Goal: Task Accomplishment & Management: Manage account settings

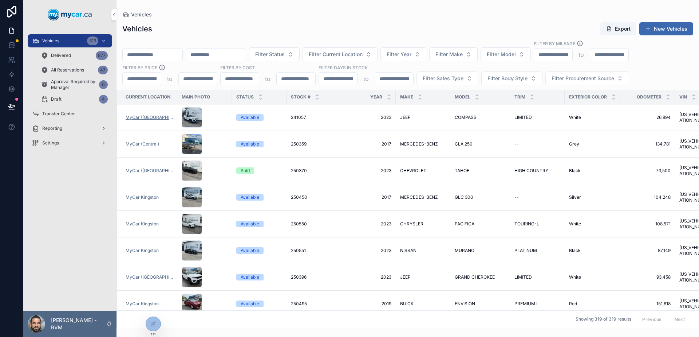
click at [145, 117] on span "MyCar ([GEOGRAPHIC_DATA])" at bounding box center [149, 117] width 47 height 6
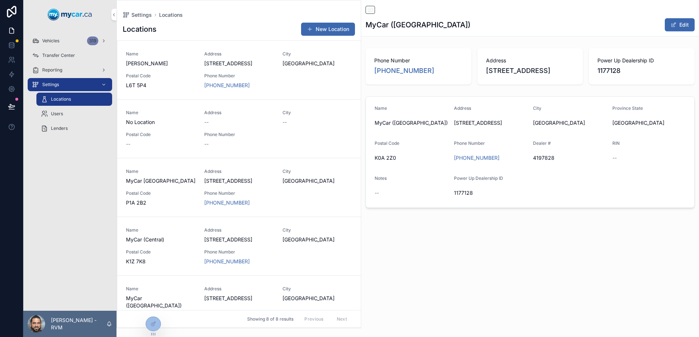
scroll to position [200, 0]
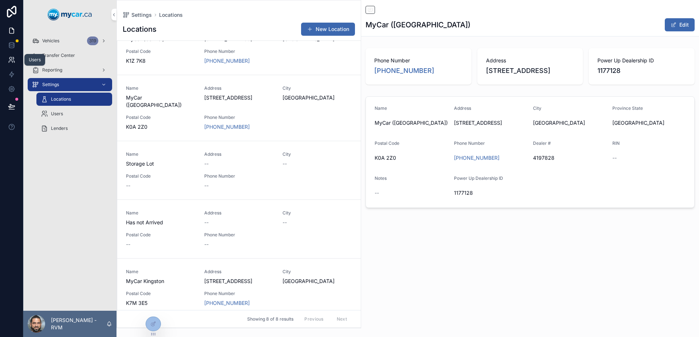
click at [10, 58] on icon at bounding box center [11, 59] width 7 height 7
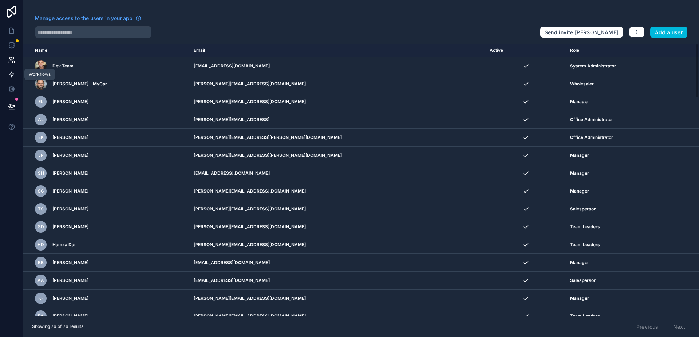
click at [11, 76] on icon at bounding box center [11, 74] width 7 height 7
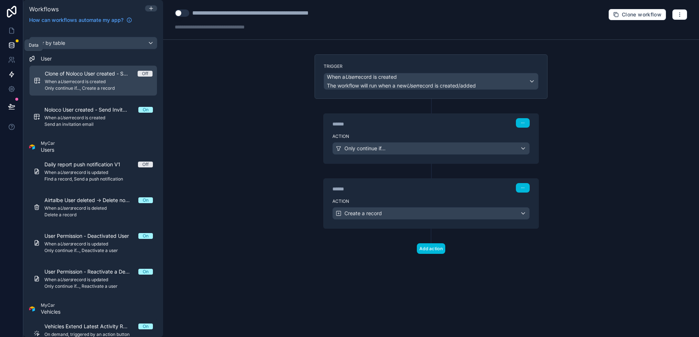
click at [11, 42] on icon at bounding box center [11, 45] width 7 height 7
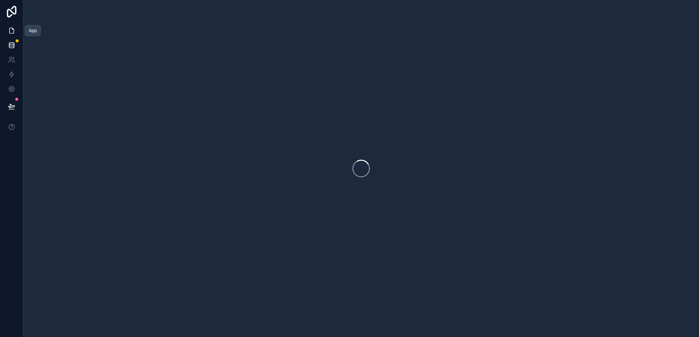
click at [10, 28] on icon at bounding box center [11, 30] width 4 height 5
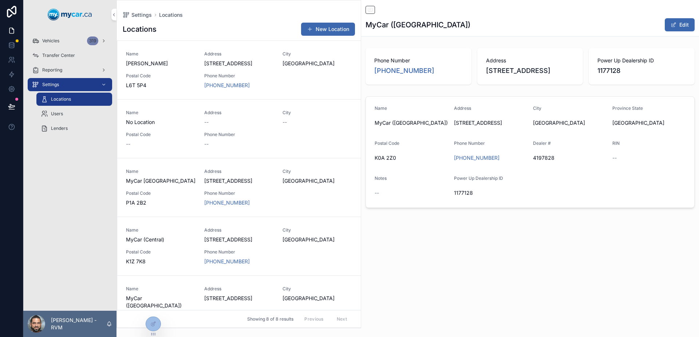
scroll to position [200, 0]
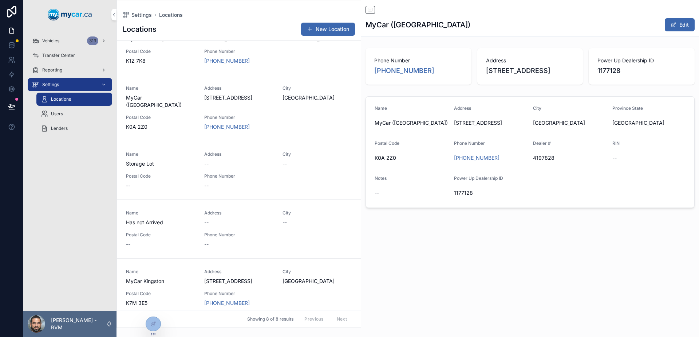
click at [61, 38] on div "Vehicles 319" at bounding box center [70, 41] width 76 height 12
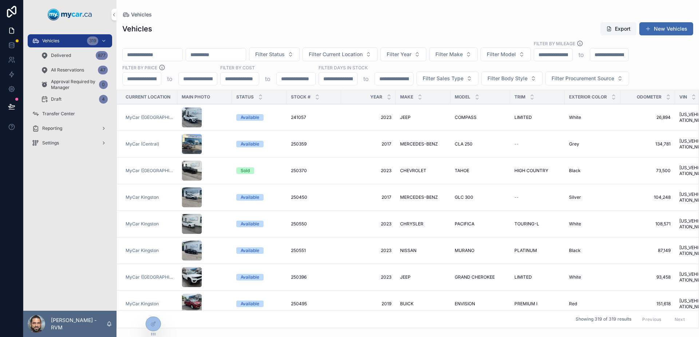
click at [215, 170] on div "scrollable content" at bounding box center [205, 170] width 46 height 20
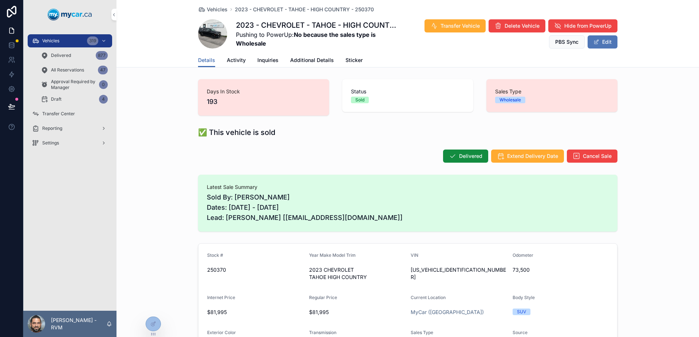
click at [598, 40] on button "Edit" at bounding box center [603, 41] width 30 height 13
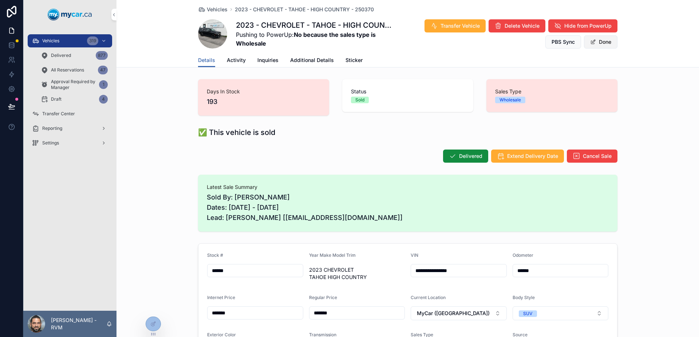
click at [609, 43] on button "Done" at bounding box center [601, 41] width 34 height 13
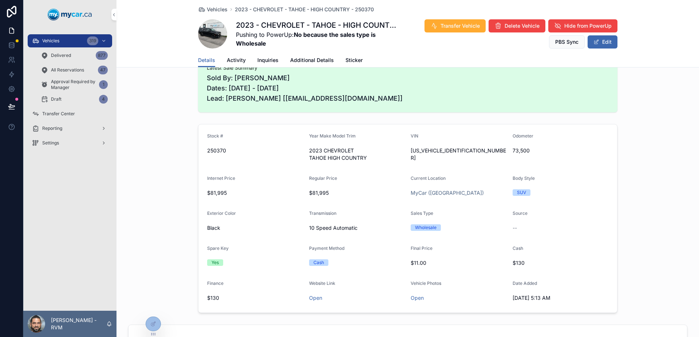
scroll to position [73, 0]
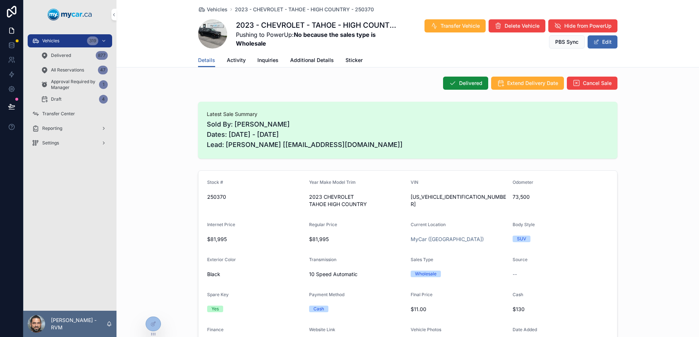
click at [230, 62] on span "Activity" at bounding box center [236, 59] width 19 height 7
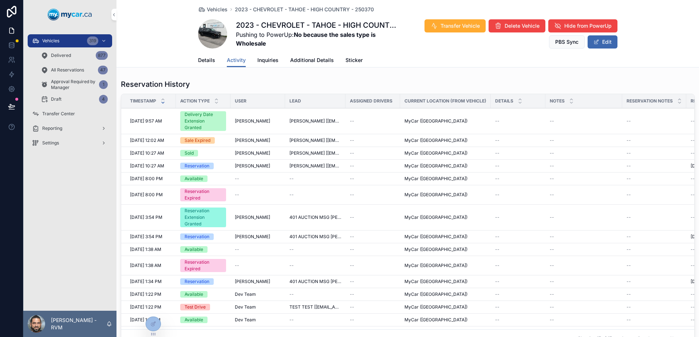
click at [210, 58] on span "Details" at bounding box center [206, 59] width 17 height 7
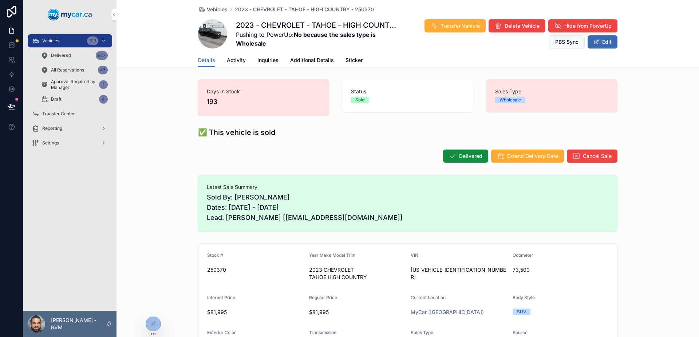
click at [264, 61] on span "Inquiries" at bounding box center [267, 59] width 21 height 7
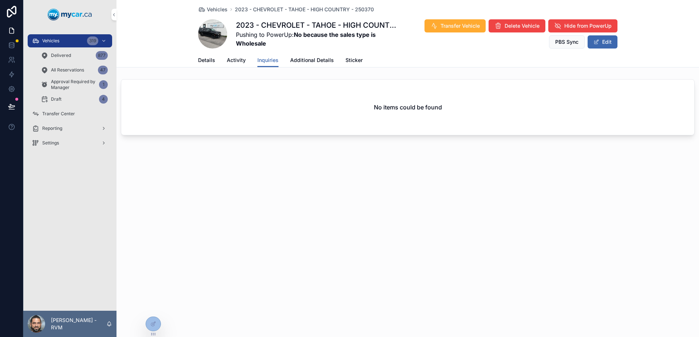
click at [231, 59] on span "Activity" at bounding box center [236, 59] width 19 height 7
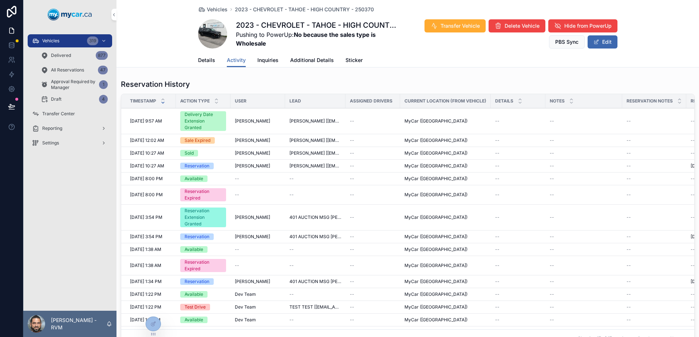
click at [305, 137] on td "[PERSON_NAME] [[EMAIL_ADDRESS][DOMAIN_NAME]]" at bounding box center [315, 140] width 60 height 13
click at [327, 79] on div "Reservation History" at bounding box center [408, 84] width 574 height 10
click at [155, 319] on div at bounding box center [153, 323] width 15 height 14
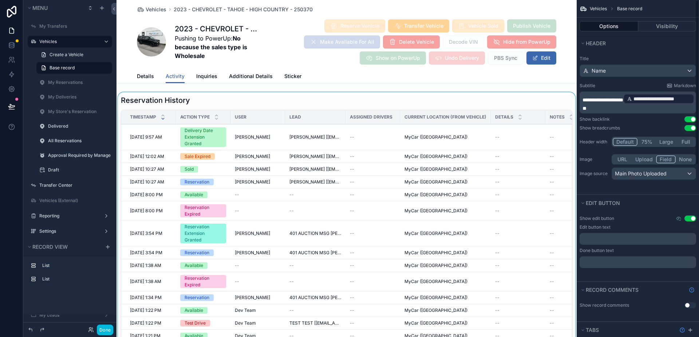
click at [486, 102] on div "scrollable content" at bounding box center [347, 230] width 460 height 276
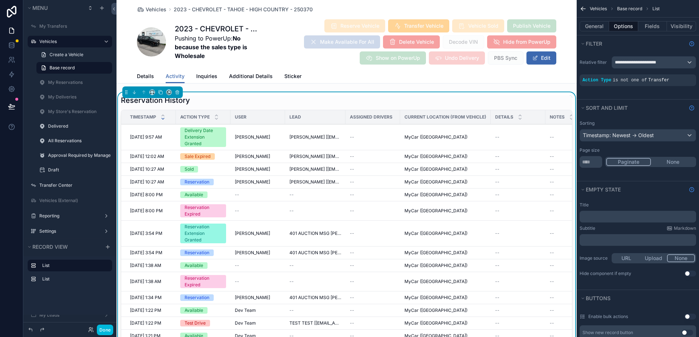
drag, startPoint x: 145, startPoint y: 75, endPoint x: 555, endPoint y: 44, distance: 410.9
click at [145, 75] on span "Details" at bounding box center [145, 75] width 17 height 7
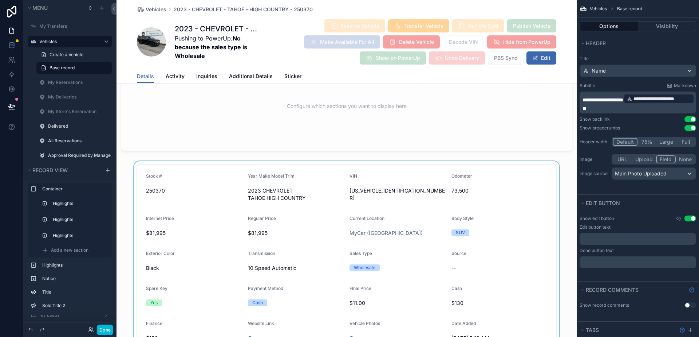
scroll to position [728, 0]
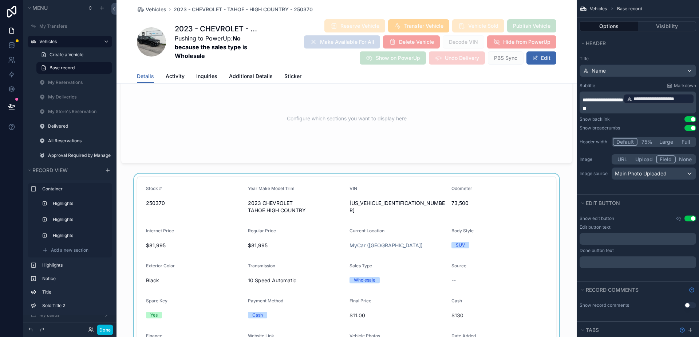
click at [513, 236] on div "scrollable content" at bounding box center [347, 270] width 460 height 194
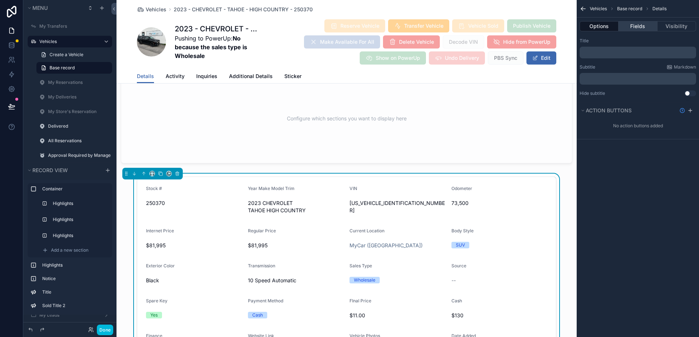
click at [636, 28] on button "Fields" at bounding box center [638, 26] width 39 height 10
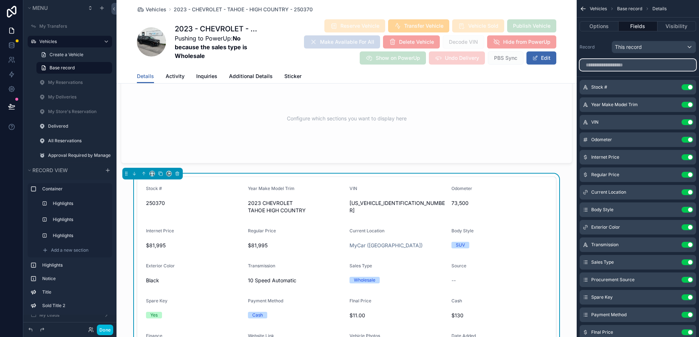
click at [623, 60] on input "scrollable content" at bounding box center [638, 65] width 117 height 12
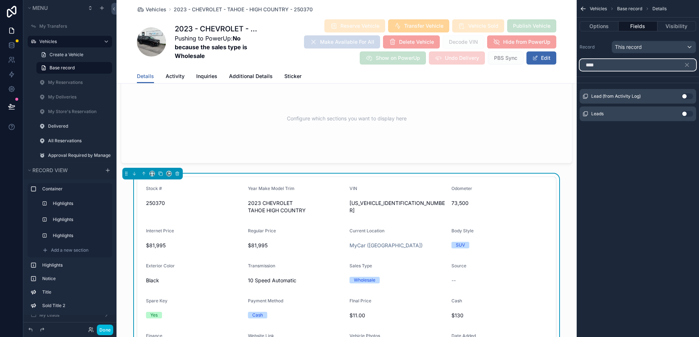
type input "****"
click at [687, 113] on button "Use setting" at bounding box center [688, 114] width 12 height 6
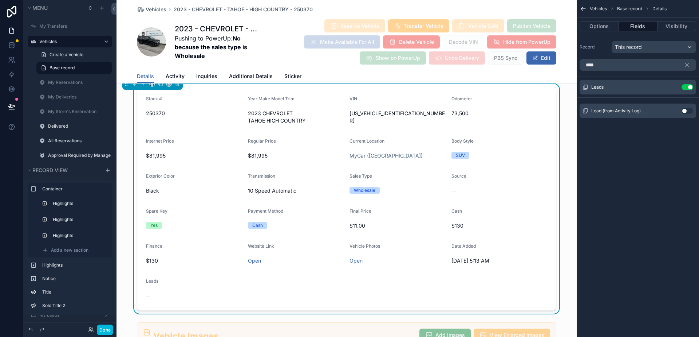
scroll to position [801, 0]
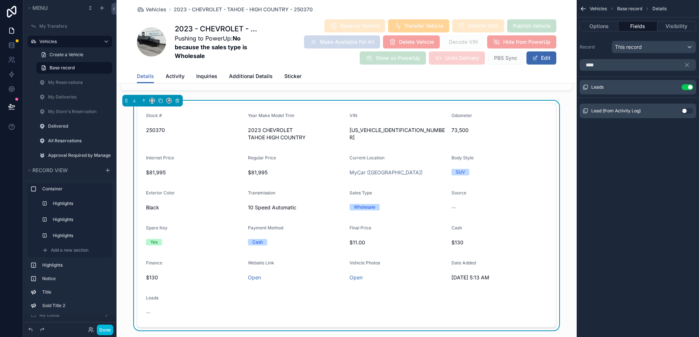
click at [686, 87] on button "Use setting" at bounding box center [688, 87] width 12 height 6
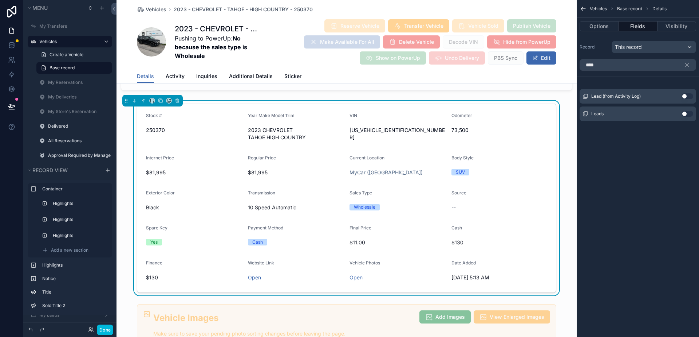
click at [686, 95] on button "Use setting" at bounding box center [688, 96] width 12 height 6
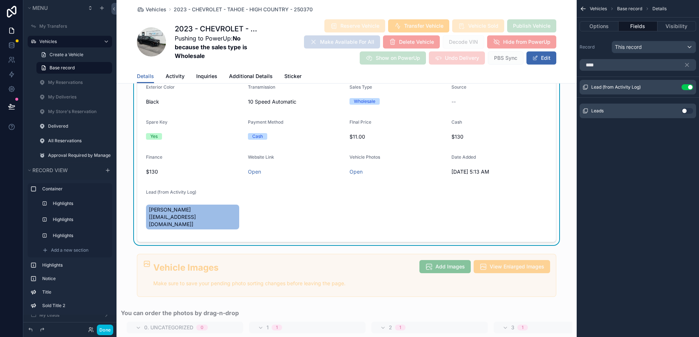
scroll to position [910, 0]
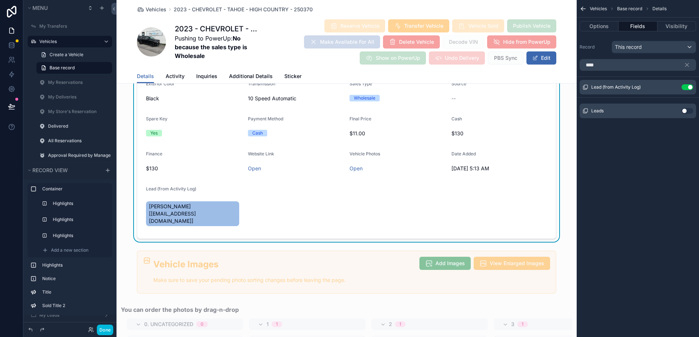
click at [220, 213] on span "[PERSON_NAME] [[EMAIL_ADDRESS][DOMAIN_NAME]]" at bounding box center [192, 214] width 87 height 22
click at [175, 210] on span "[PERSON_NAME] [[EMAIL_ADDRESS][DOMAIN_NAME]]" at bounding box center [192, 214] width 87 height 22
click at [160, 205] on span "[PERSON_NAME] [[EMAIL_ADDRESS][DOMAIN_NAME]]" at bounding box center [192, 214] width 87 height 22
drag, startPoint x: 160, startPoint y: 205, endPoint x: 207, endPoint y: 212, distance: 47.4
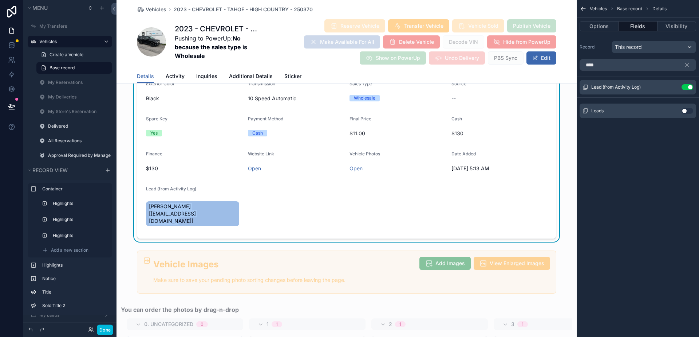
click at [207, 212] on span "[PERSON_NAME] [[EMAIL_ADDRESS][DOMAIN_NAME]]" at bounding box center [192, 214] width 87 height 22
click at [208, 212] on span "[PERSON_NAME] [[EMAIL_ADDRESS][DOMAIN_NAME]]" at bounding box center [192, 214] width 87 height 22
drag, startPoint x: 208, startPoint y: 212, endPoint x: 156, endPoint y: 211, distance: 52.8
click at [156, 211] on span "[PERSON_NAME] [[EMAIL_ADDRESS][DOMAIN_NAME]]" at bounding box center [192, 214] width 87 height 22
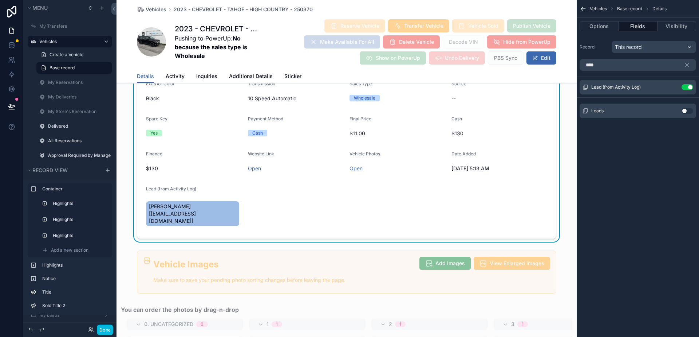
click at [158, 208] on span "[PERSON_NAME] [[EMAIL_ADDRESS][DOMAIN_NAME]]" at bounding box center [192, 214] width 87 height 22
drag, startPoint x: 158, startPoint y: 208, endPoint x: 172, endPoint y: 202, distance: 15.0
click at [172, 203] on span "[PERSON_NAME] [[EMAIL_ADDRESS][DOMAIN_NAME]]" at bounding box center [192, 214] width 87 height 22
copy span "JUSTEN GRIFFITHS"
click at [220, 212] on span "[PERSON_NAME] [[EMAIL_ADDRESS][DOMAIN_NAME]]" at bounding box center [192, 214] width 87 height 22
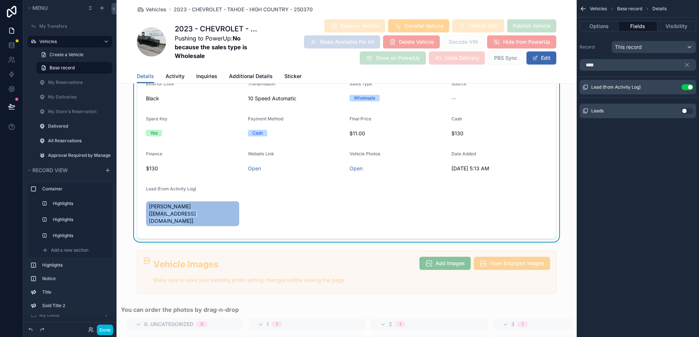
drag, startPoint x: 215, startPoint y: 215, endPoint x: 155, endPoint y: 214, distance: 59.4
click at [155, 214] on span "[PERSON_NAME] [[EMAIL_ADDRESS][DOMAIN_NAME]]" at bounding box center [192, 214] width 87 height 22
click at [156, 213] on span "[PERSON_NAME] [[EMAIL_ADDRESS][DOMAIN_NAME]]" at bounding box center [192, 214] width 87 height 22
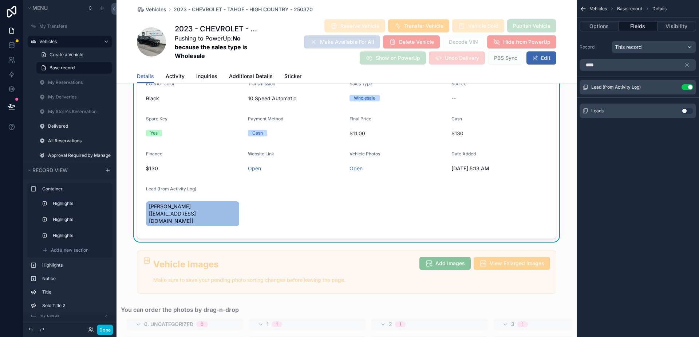
click at [156, 213] on span "[PERSON_NAME] [[EMAIL_ADDRESS][DOMAIN_NAME]]" at bounding box center [192, 214] width 87 height 22
click at [157, 212] on span "[PERSON_NAME] [[EMAIL_ADDRESS][DOMAIN_NAME]]" at bounding box center [192, 214] width 87 height 22
drag, startPoint x: 157, startPoint y: 212, endPoint x: 178, endPoint y: 212, distance: 20.8
click at [178, 212] on span "[PERSON_NAME] [[EMAIL_ADDRESS][DOMAIN_NAME]]" at bounding box center [192, 214] width 87 height 22
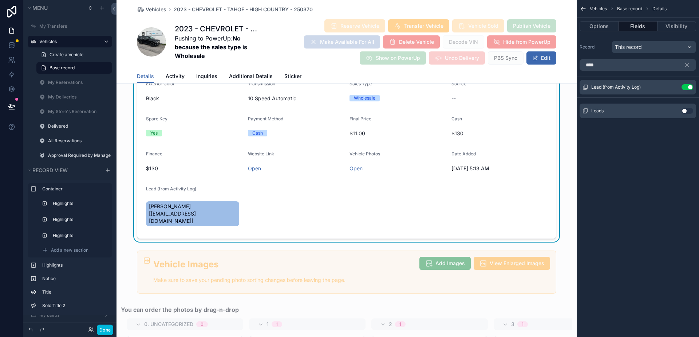
click at [207, 213] on span "[PERSON_NAME] [[EMAIL_ADDRESS][DOMAIN_NAME]]" at bounding box center [192, 214] width 87 height 22
drag, startPoint x: 207, startPoint y: 213, endPoint x: 164, endPoint y: 211, distance: 42.3
click at [164, 211] on span "[PERSON_NAME] [[EMAIL_ADDRESS][DOMAIN_NAME]]" at bounding box center [192, 214] width 87 height 22
drag, startPoint x: 148, startPoint y: 215, endPoint x: 182, endPoint y: 212, distance: 34.4
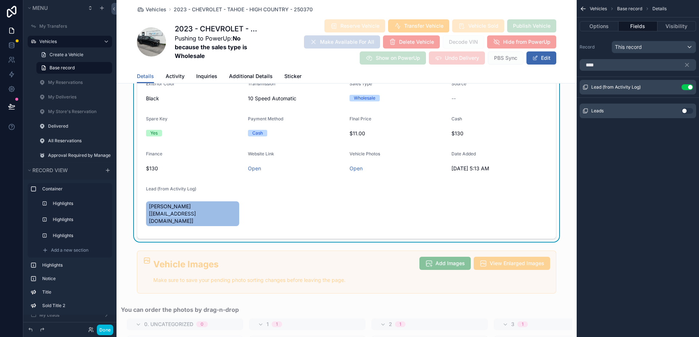
click at [182, 212] on span "[PERSON_NAME] [[EMAIL_ADDRESS][DOMAIN_NAME]]" at bounding box center [192, 214] width 87 height 22
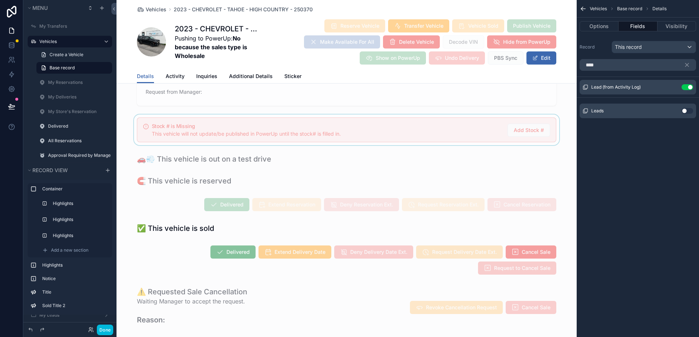
scroll to position [0, 0]
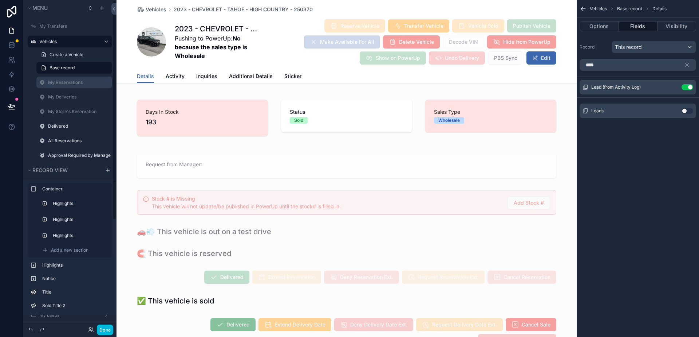
click at [67, 82] on label "My Reservations" at bounding box center [78, 82] width 60 height 6
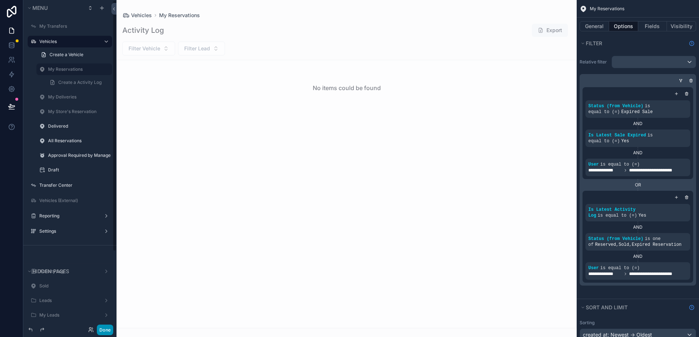
click at [108, 326] on button "Done" at bounding box center [105, 329] width 16 height 11
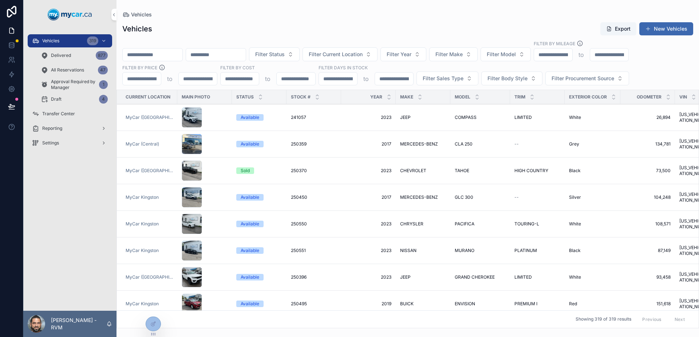
click at [0, 0] on div at bounding box center [0, 0] width 0 height 0
click at [0, 0] on icon at bounding box center [0, 0] width 0 height 0
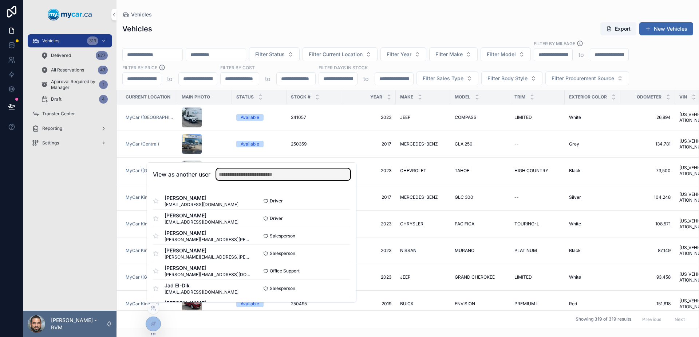
click at [245, 175] on input "text" at bounding box center [283, 174] width 134 height 12
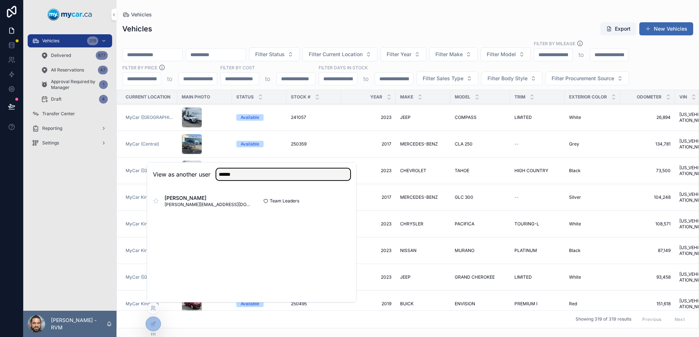
type input "******"
click at [0, 0] on button "Select" at bounding box center [0, 0] width 0 height 0
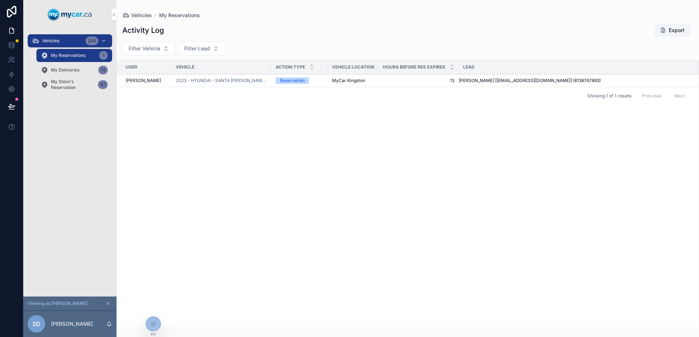
click at [240, 95] on div "Showing 1 of 1 results Previous Next" at bounding box center [408, 95] width 582 height 17
click at [406, 132] on div "User Vehicle Action Type VEHICLE Location Hours Before Res Expires Lead Silvio …" at bounding box center [408, 193] width 582 height 267
click at [270, 110] on div "User Vehicle Action Type VEHICLE Location Hours Before Res Expires Lead Silvio …" at bounding box center [408, 193] width 582 height 267
click at [12, 31] on icon at bounding box center [11, 30] width 7 height 7
click at [59, 44] on div "Vehicles 244" at bounding box center [70, 41] width 76 height 12
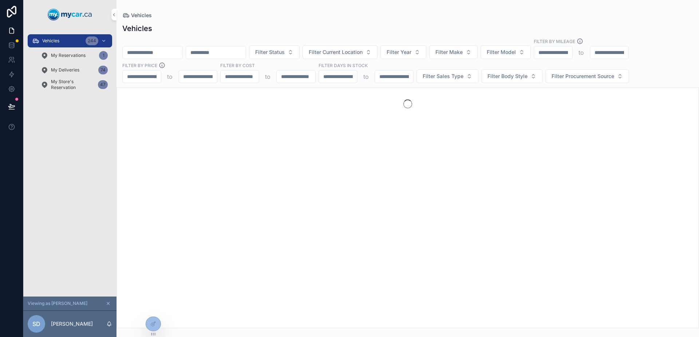
click at [83, 55] on span "My Reservations" at bounding box center [68, 55] width 35 height 6
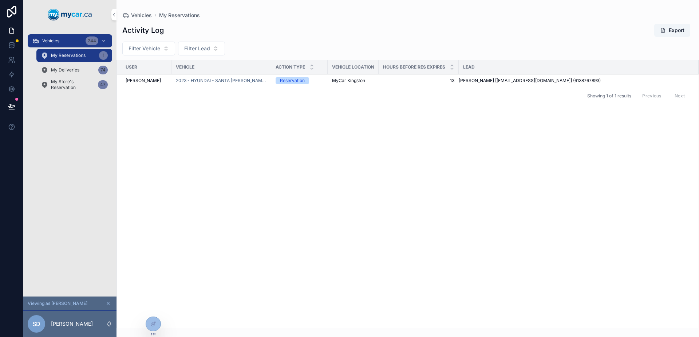
click at [62, 39] on div "Vehicles 244" at bounding box center [70, 41] width 76 height 12
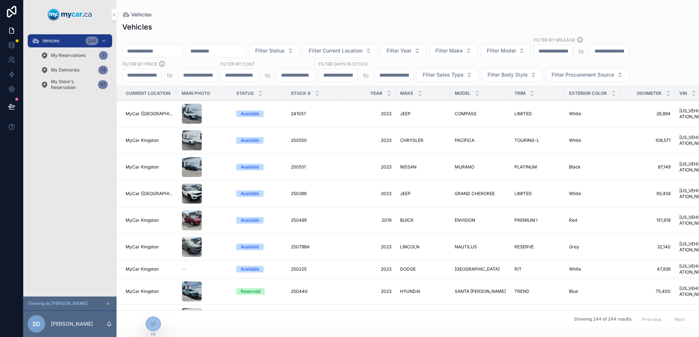
click at [220, 122] on div "scrollable content" at bounding box center [205, 113] width 46 height 20
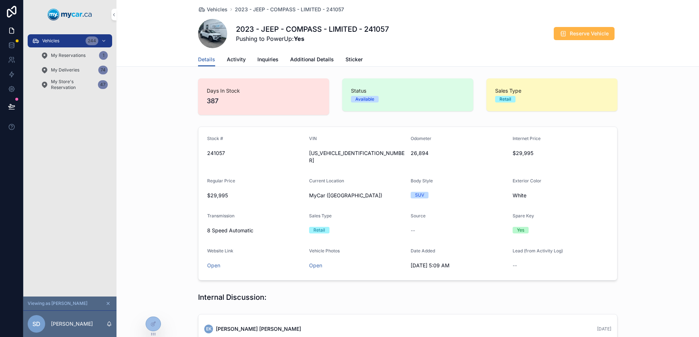
click at [563, 32] on icon "scrollable content" at bounding box center [563, 33] width 7 height 7
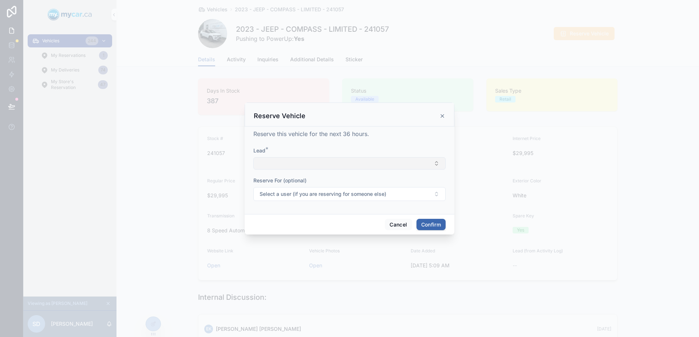
click at [382, 160] on button "Select Button" at bounding box center [349, 163] width 192 height 12
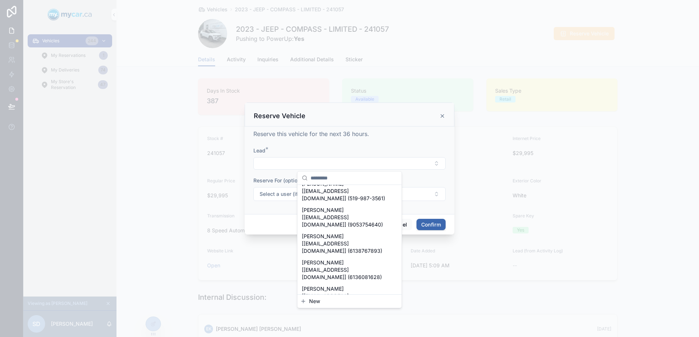
scroll to position [2322, 0]
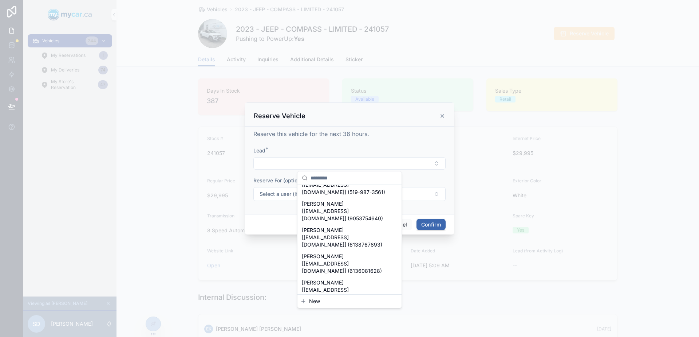
click at [389, 130] on div "Reserve this vehicle for the next 36 hours." at bounding box center [349, 133] width 192 height 9
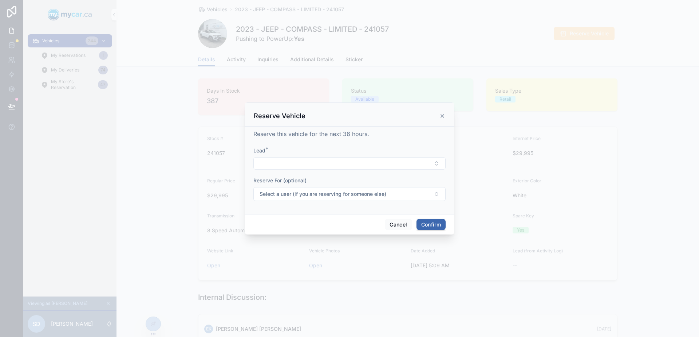
click at [440, 112] on div "Reserve Vehicle" at bounding box center [350, 115] width 192 height 9
click at [444, 116] on icon at bounding box center [443, 116] width 6 height 6
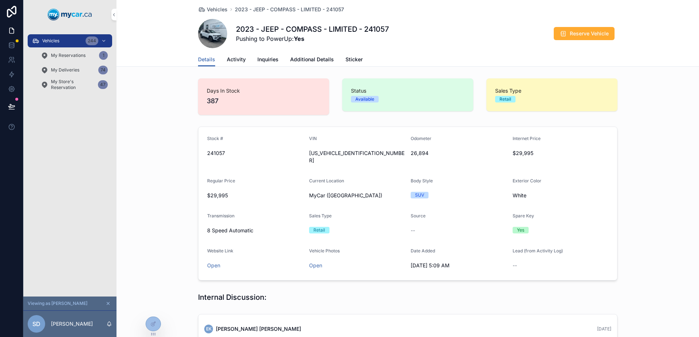
click at [73, 57] on span "My Reservations" at bounding box center [68, 55] width 35 height 6
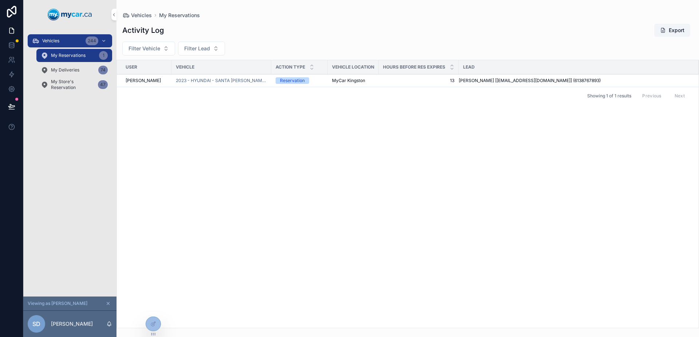
click at [506, 160] on div "User Vehicle Action Type VEHICLE Location Hours Before Res Expires Lead Silvio …" at bounding box center [408, 193] width 582 height 267
click at [427, 166] on div "User Vehicle Action Type VEHICLE Location Hours Before Res Expires Lead Silvio …" at bounding box center [408, 193] width 582 height 267
click at [412, 166] on div "User Vehicle Action Type VEHICLE Location Hours Before Res Expires Lead Silvio …" at bounding box center [408, 193] width 582 height 267
click at [345, 175] on div "User Vehicle Action Type VEHICLE Location Hours Before Res Expires Lead Silvio …" at bounding box center [408, 193] width 582 height 267
click at [228, 125] on div "User Vehicle Action Type VEHICLE Location Hours Before Res Expires Lead Silvio …" at bounding box center [408, 193] width 582 height 267
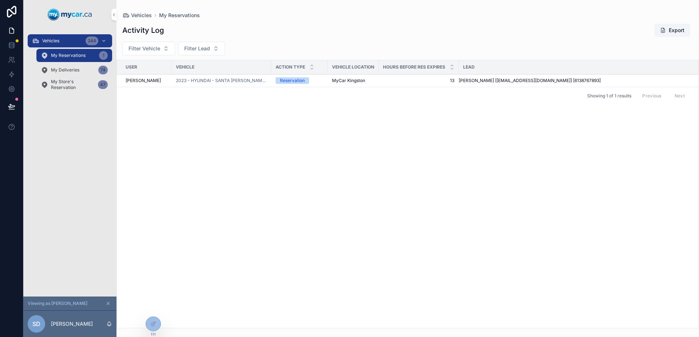
click at [525, 151] on div "User Vehicle Action Type VEHICLE Location Hours Before Res Expires Lead Silvio …" at bounding box center [408, 193] width 582 height 267
click at [75, 67] on span "My Deliveries" at bounding box center [65, 70] width 28 height 6
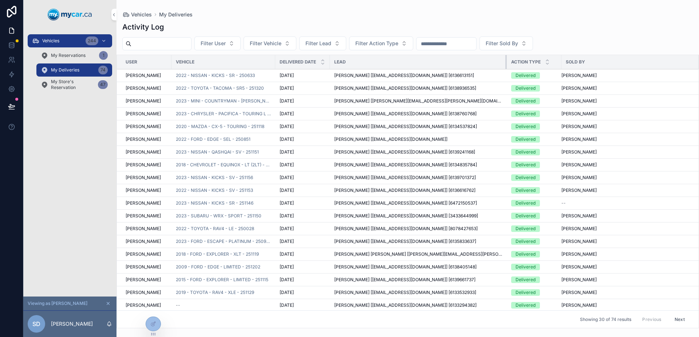
drag, startPoint x: 432, startPoint y: 58, endPoint x: 506, endPoint y: 57, distance: 73.6
click at [506, 57] on tr "User Vehicle Delivered Date Lead Action Type Sold By" at bounding box center [408, 62] width 582 height 14
click at [61, 56] on span "My Reservations" at bounding box center [68, 55] width 35 height 6
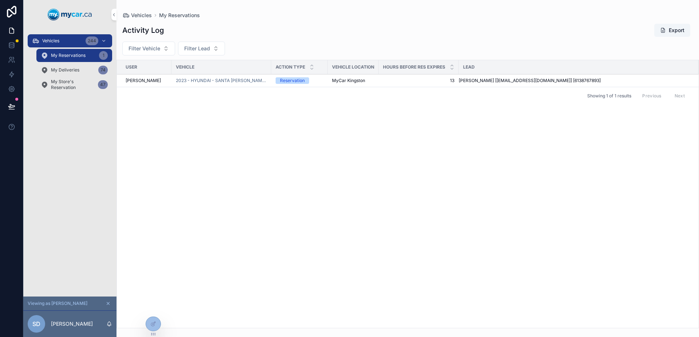
click at [62, 42] on div "Vehicles 244" at bounding box center [70, 41] width 76 height 12
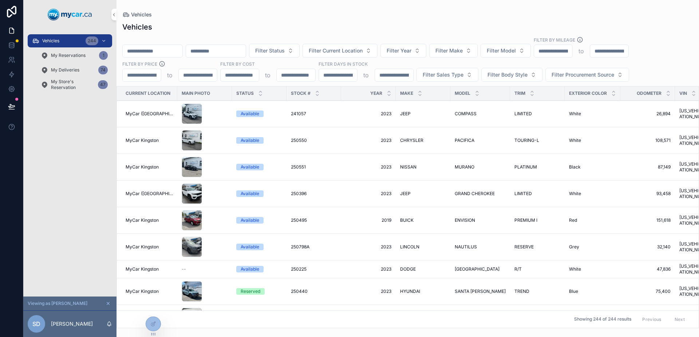
click at [109, 302] on icon "scrollable content" at bounding box center [108, 302] width 5 height 5
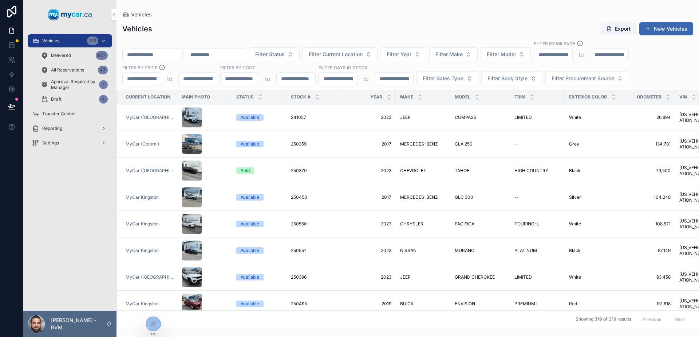
click at [90, 206] on div "Vehicles 319 Delivered 877 All Reservations 47 Approval Required by Manager 1 D…" at bounding box center [69, 169] width 93 height 281
click at [66, 52] on div "Delivered 877" at bounding box center [74, 56] width 67 height 12
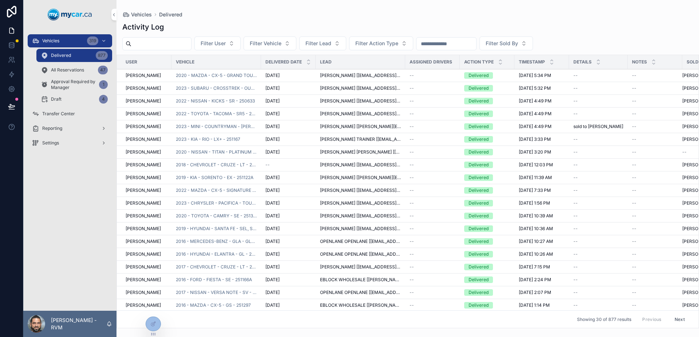
scroll to position [147, 0]
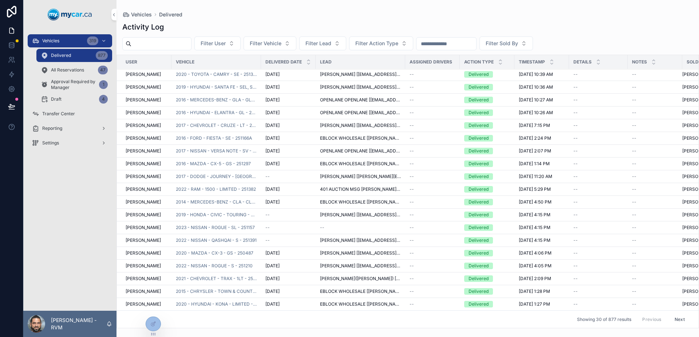
click at [676, 313] on button "Next" at bounding box center [680, 318] width 20 height 11
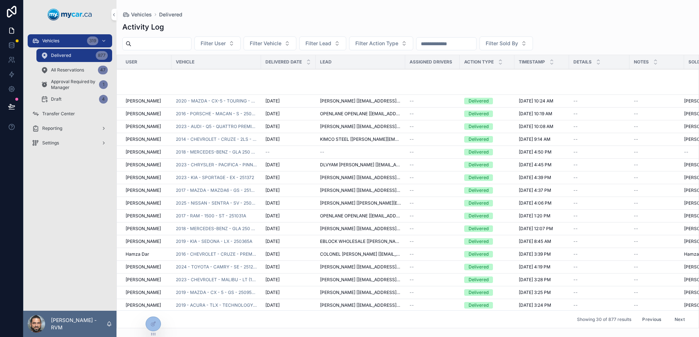
scroll to position [157, 0]
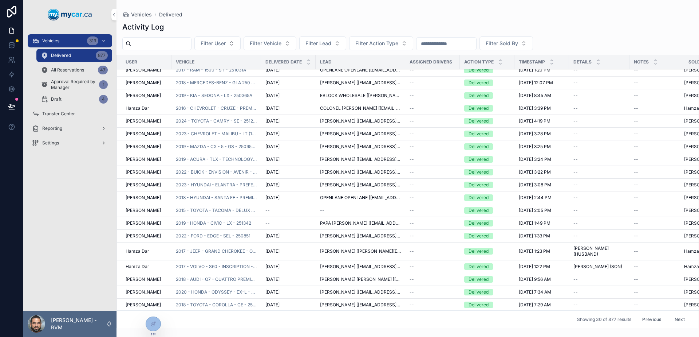
scroll to position [157, 0]
click at [204, 156] on span "2019 - ACURA - TLX - TECHNOLOGY - 251383" at bounding box center [216, 159] width 81 height 6
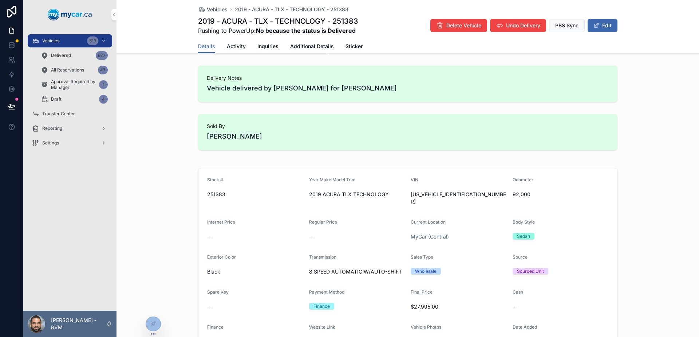
scroll to position [146, 0]
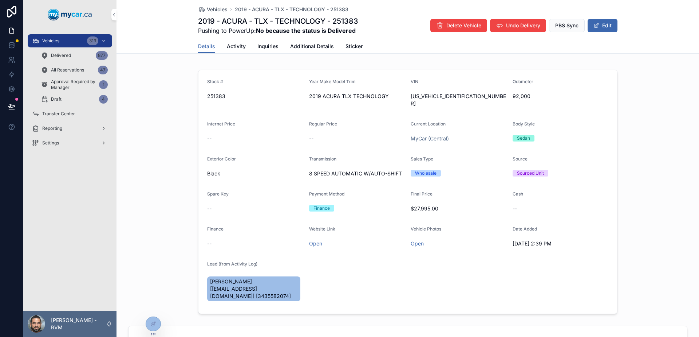
click at [403, 99] on form "Stock # 251383 Year Make Model Trim 2019 ACURA TLX TECHNOLOGY VIN 19UUB1F65KA80…" at bounding box center [407, 191] width 419 height 243
click at [0, 0] on icon "scrollable content" at bounding box center [0, 0] width 0 height 0
click at [338, 20] on h1 "2019 - ACURA - TLX - TECHNOLOGY - 251383" at bounding box center [278, 21] width 160 height 10
copy h1 "251383"
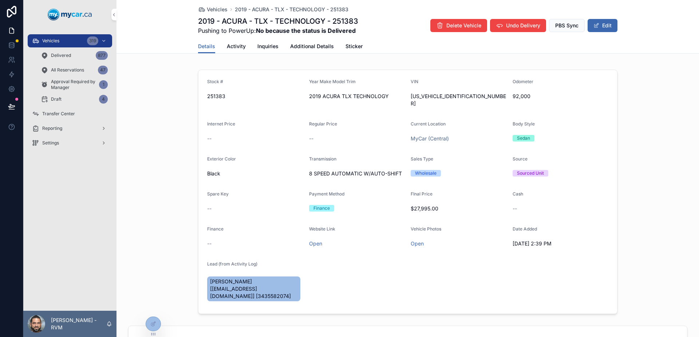
click at [310, 158] on div "Transmission 8 SPEED AUTOMATIC W/AUTO-SHIFT" at bounding box center [357, 167] width 96 height 23
click at [215, 8] on span "Vehicles" at bounding box center [217, 9] width 21 height 7
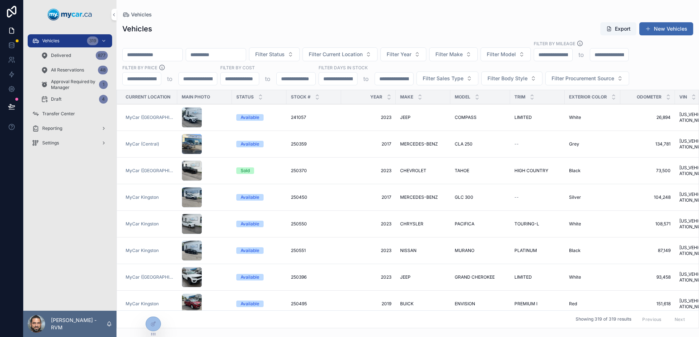
click at [212, 172] on div "scrollable content" at bounding box center [205, 170] width 46 height 20
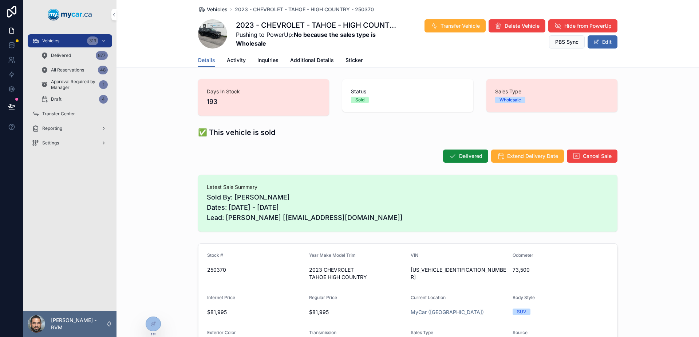
click at [216, 7] on span "Vehicles" at bounding box center [217, 9] width 21 height 7
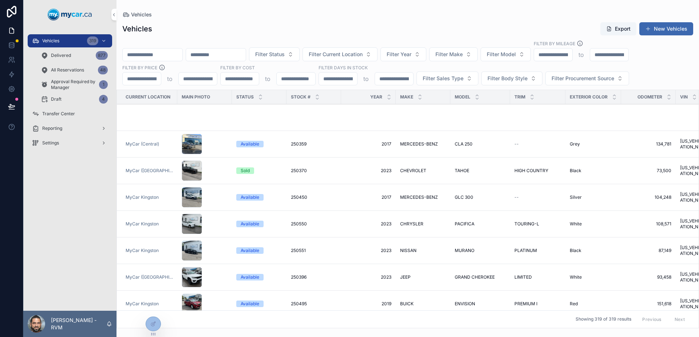
scroll to position [291, 0]
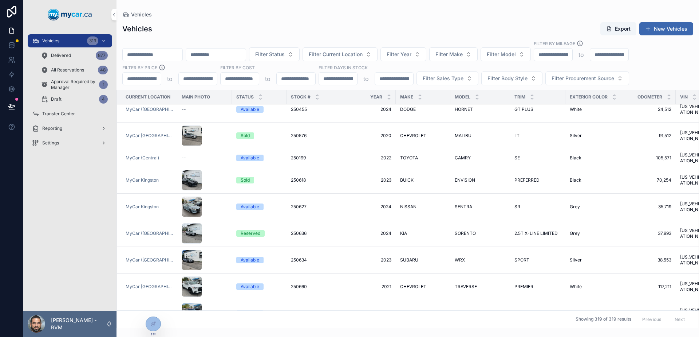
click at [77, 54] on div "Delivered 877" at bounding box center [74, 56] width 67 height 12
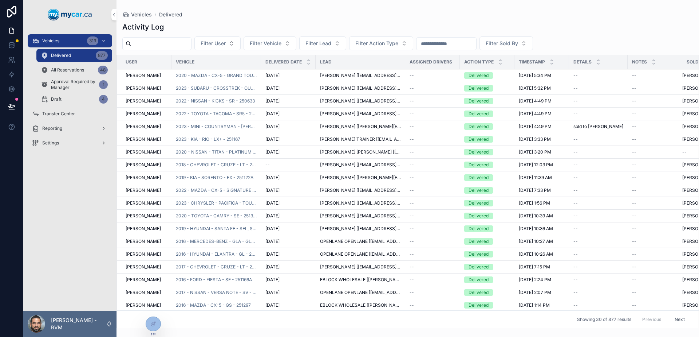
scroll to position [73, 0]
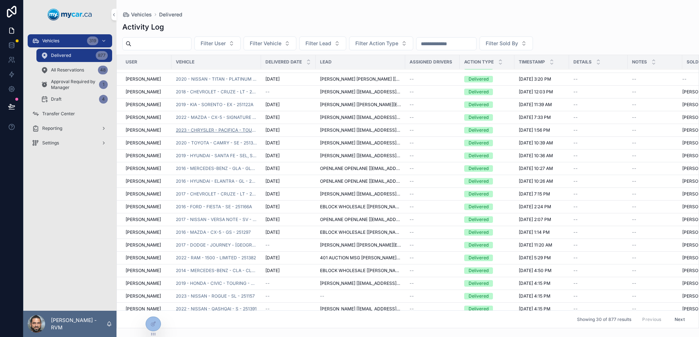
click at [233, 130] on span "2023 - CHRYSLER - PACIFICA - TOURING L - 250996" at bounding box center [216, 130] width 81 height 6
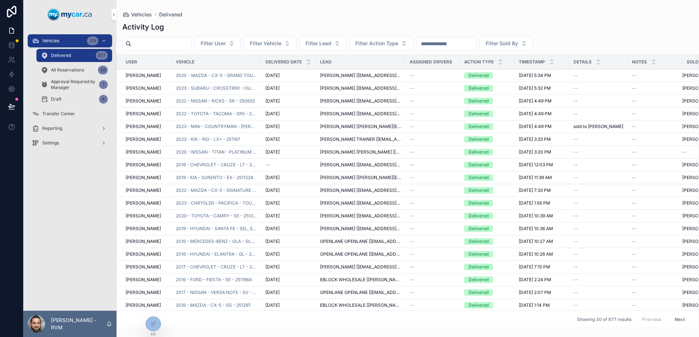
scroll to position [147, 0]
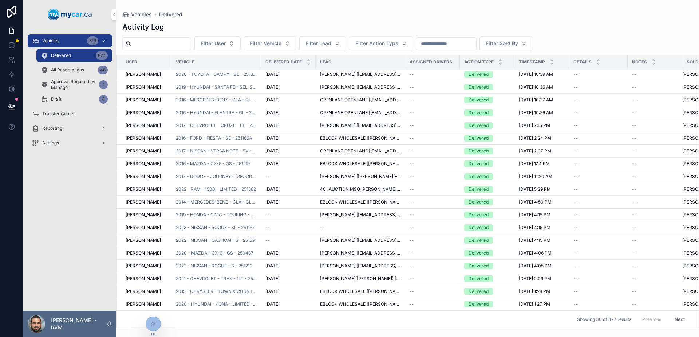
click at [671, 313] on button "Next" at bounding box center [680, 318] width 20 height 11
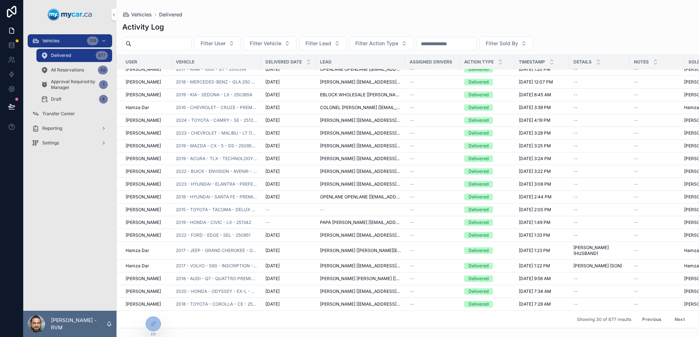
click at [673, 313] on button "Next" at bounding box center [680, 318] width 20 height 11
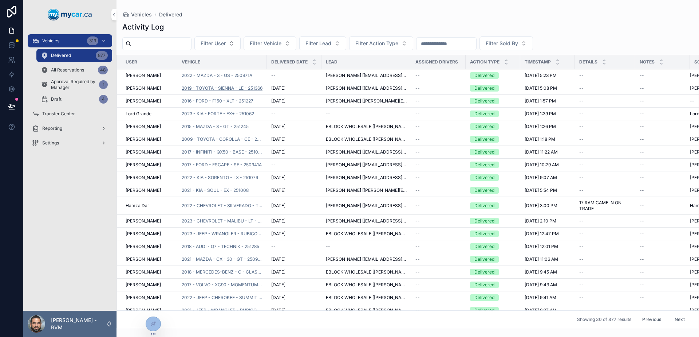
click at [229, 87] on span "2019 - TOYOTA - SIENNA - LE - 251366" at bounding box center [222, 88] width 81 height 6
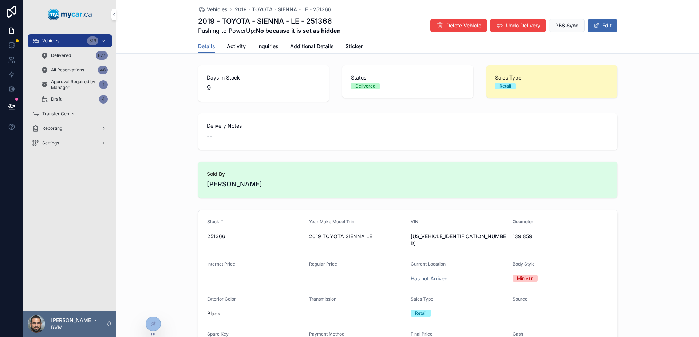
click at [456, 239] on span "5TDKZ3DC9KS002902" at bounding box center [459, 239] width 96 height 15
click at [452, 236] on span "5TDKZ3DC9KS002902" at bounding box center [459, 239] width 96 height 15
copy span "5TDKZ3DC9KS002902"
drag, startPoint x: 161, startPoint y: 68, endPoint x: 180, endPoint y: 47, distance: 29.1
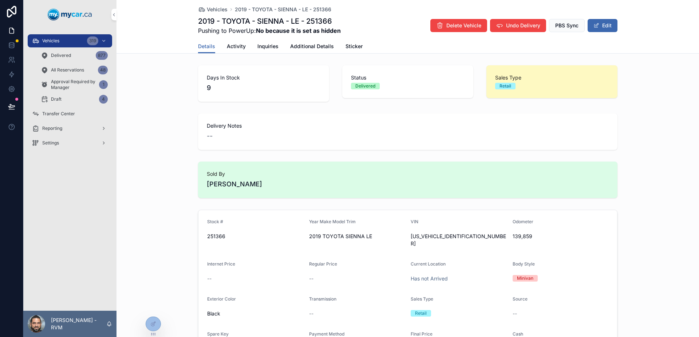
click at [162, 67] on div "Days In Stock 9 Status Delivered Sales Type Retail" at bounding box center [408, 83] width 583 height 42
click at [213, 11] on span "Vehicles" at bounding box center [217, 9] width 21 height 7
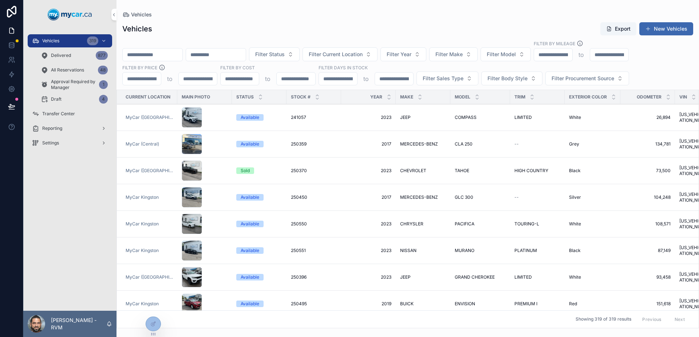
click at [71, 55] on div "Delivered 877" at bounding box center [74, 56] width 67 height 12
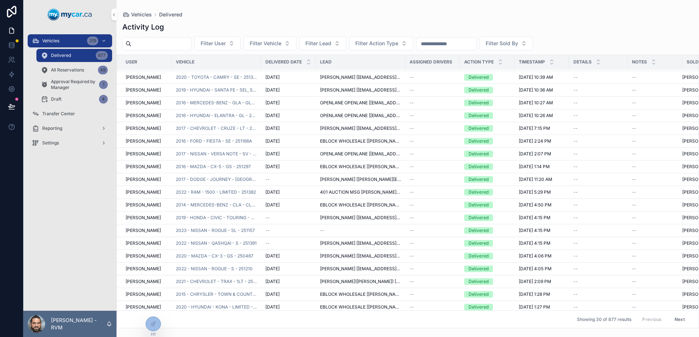
scroll to position [147, 0]
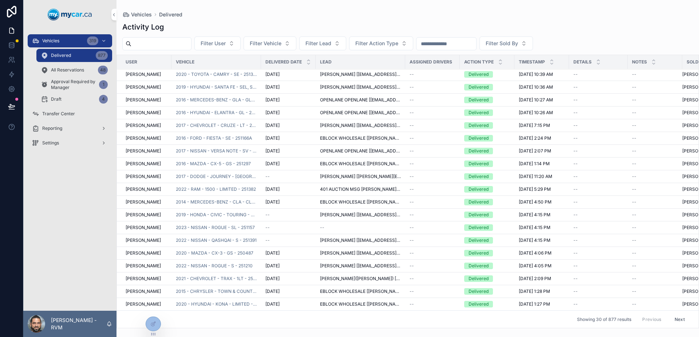
click at [670, 313] on button "Next" at bounding box center [680, 318] width 20 height 11
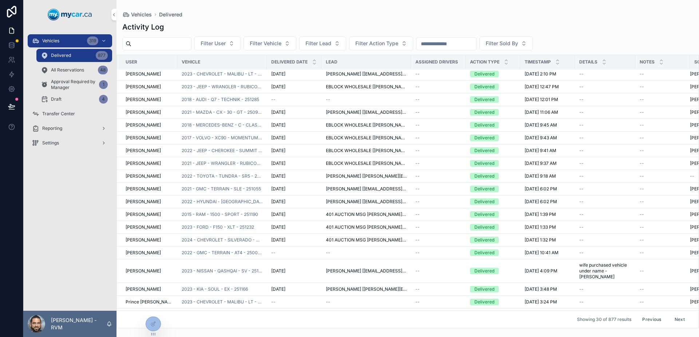
scroll to position [152, 0]
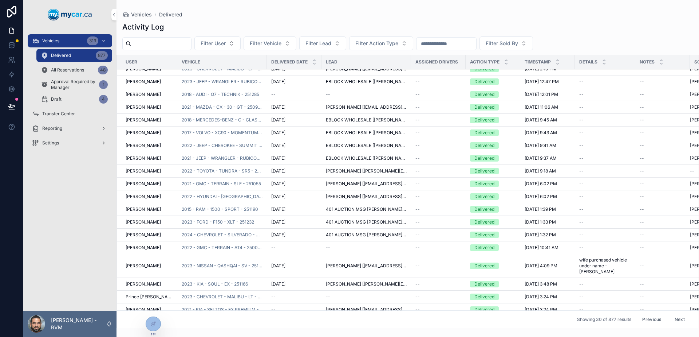
click at [670, 313] on button "Next" at bounding box center [680, 318] width 20 height 11
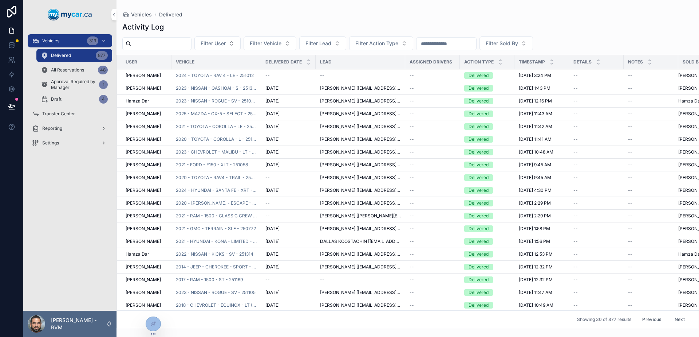
scroll to position [147, 0]
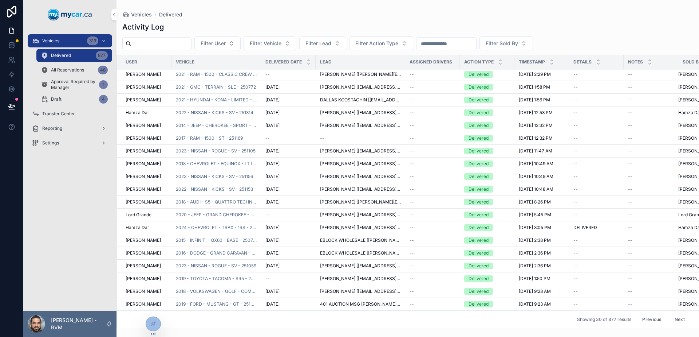
click at [670, 314] on button "Next" at bounding box center [680, 318] width 20 height 11
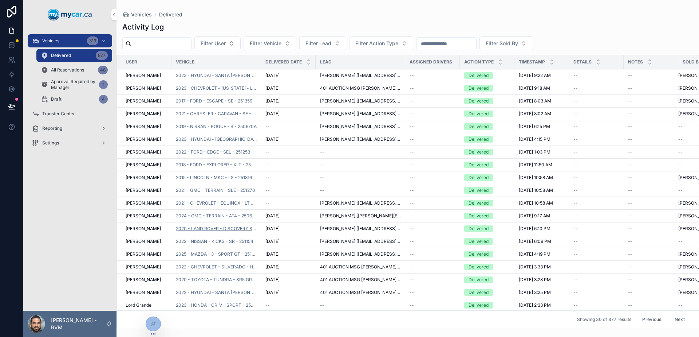
click at [229, 230] on span "2020 - LAND ROVER - DISCOVERY SPORT - SE - 251001" at bounding box center [216, 228] width 81 height 6
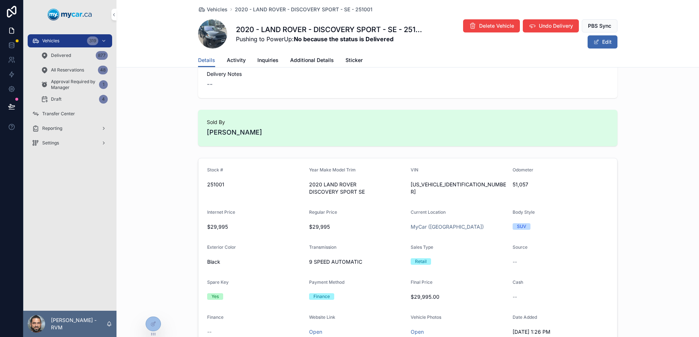
scroll to position [73, 0]
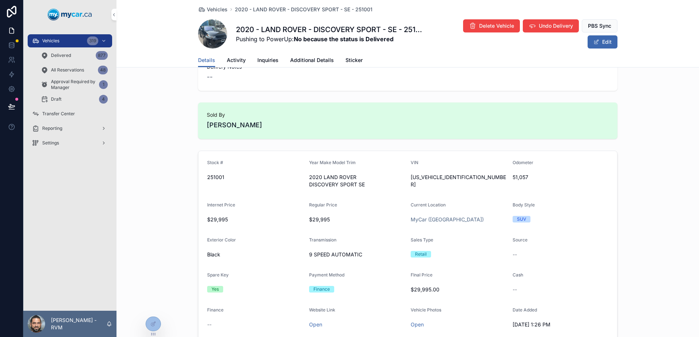
click at [433, 175] on span "SALCP2FX0LH851755" at bounding box center [459, 180] width 96 height 15
copy span "SALCP2FX0LH851755"
click at [386, 183] on span "2020 LAND ROVER DISCOVERY SPORT SE" at bounding box center [357, 180] width 96 height 15
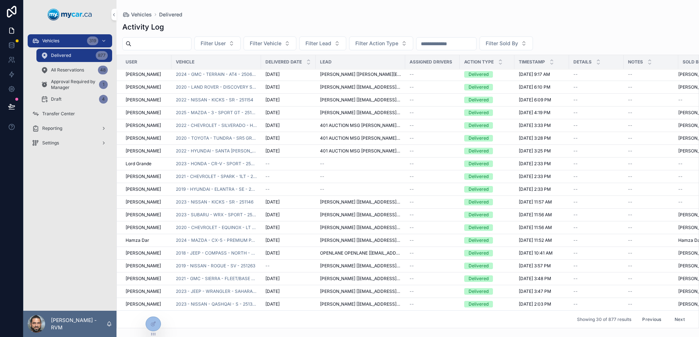
scroll to position [146, 0]
click at [223, 250] on span "2018 - JEEP - COMPASS - NORTH - 250228B" at bounding box center [216, 253] width 81 height 6
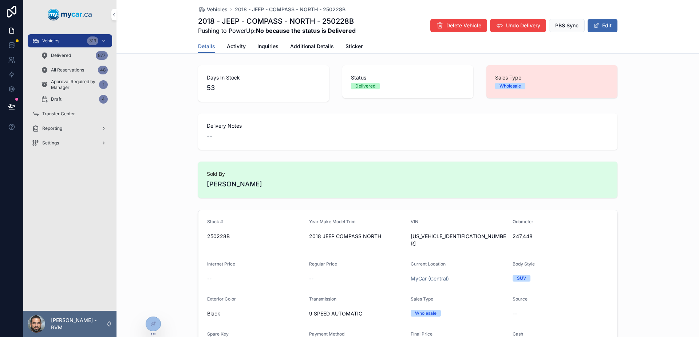
click at [442, 233] on span "3C4NJDBB3JT324198" at bounding box center [459, 239] width 96 height 15
click at [445, 235] on span "3C4NJDBB3JT324198" at bounding box center [459, 239] width 96 height 15
copy span "3C4NJDBB3JT324198"
